Goal: Check status

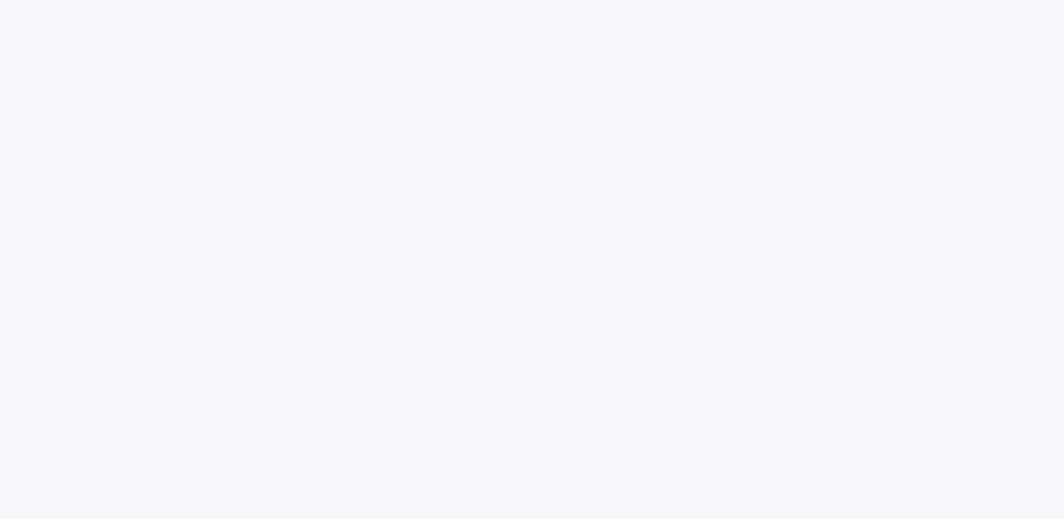
drag, startPoint x: 672, startPoint y: 65, endPoint x: 669, endPoint y: 86, distance: 21.8
click at [669, 86] on div at bounding box center [532, 245] width 556 height 491
